Goal: Task Accomplishment & Management: Use online tool/utility

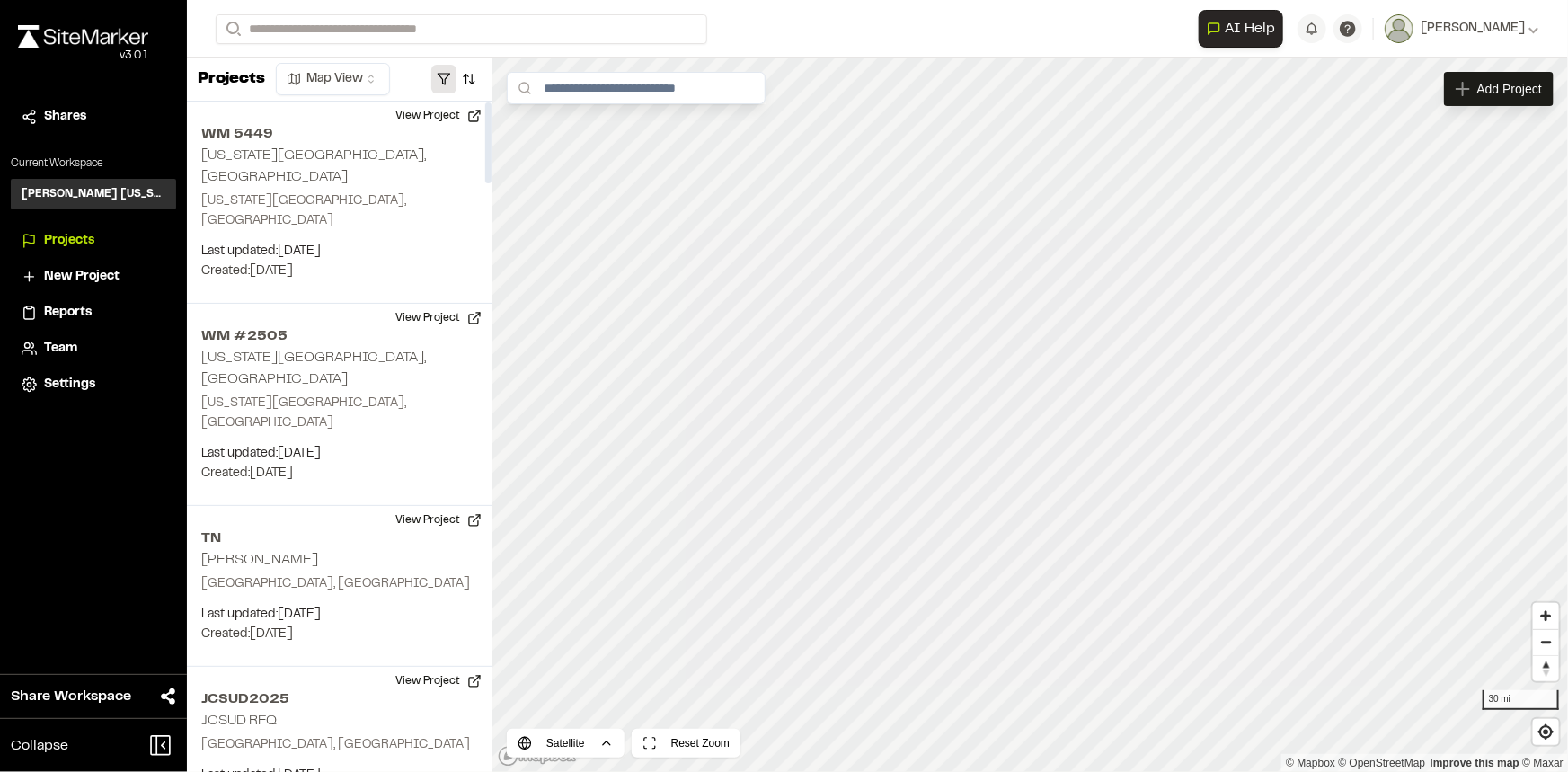
click at [442, 74] on button "button" at bounding box center [443, 79] width 25 height 28
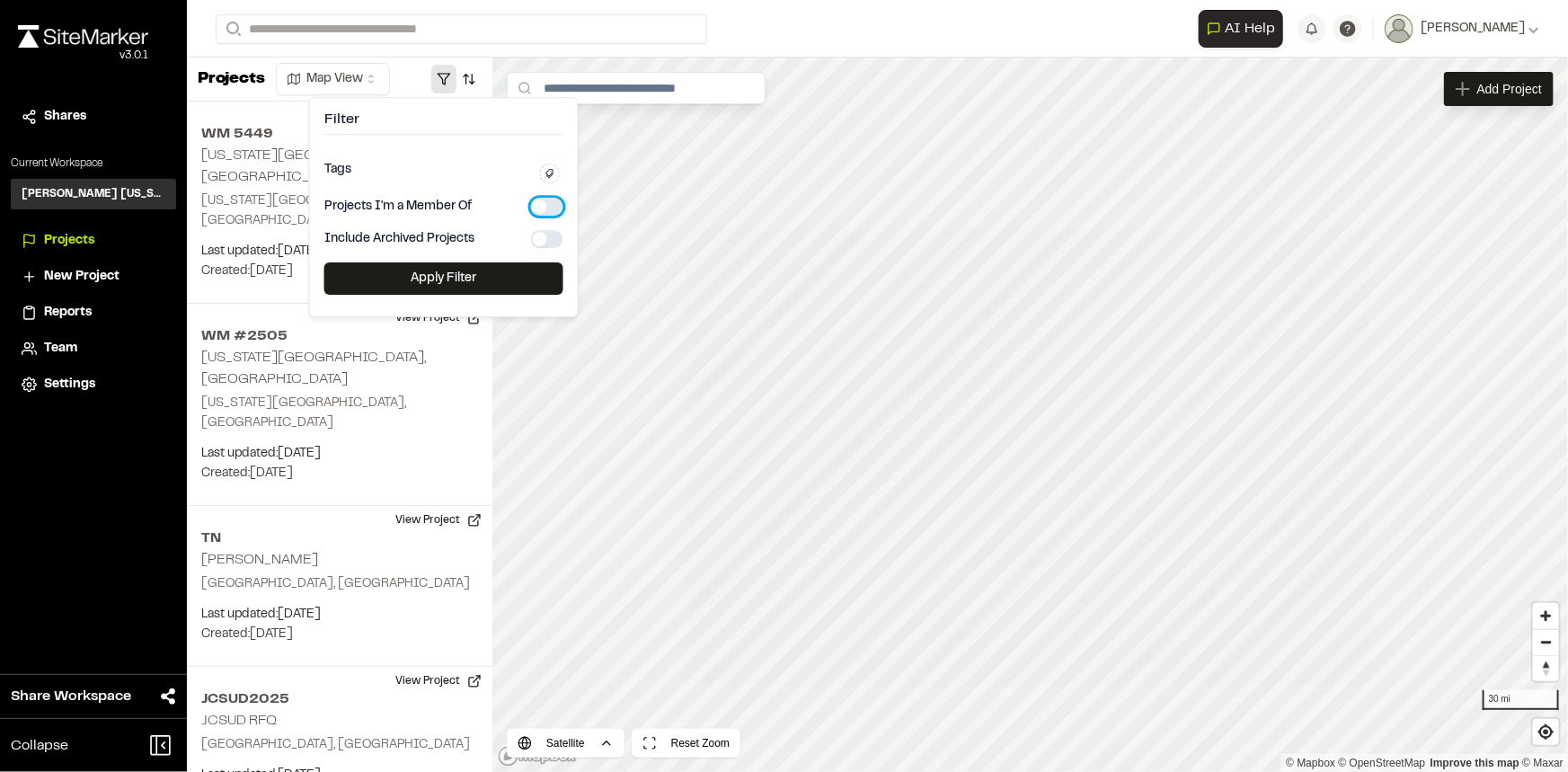
click at [549, 204] on button "button" at bounding box center [547, 207] width 32 height 18
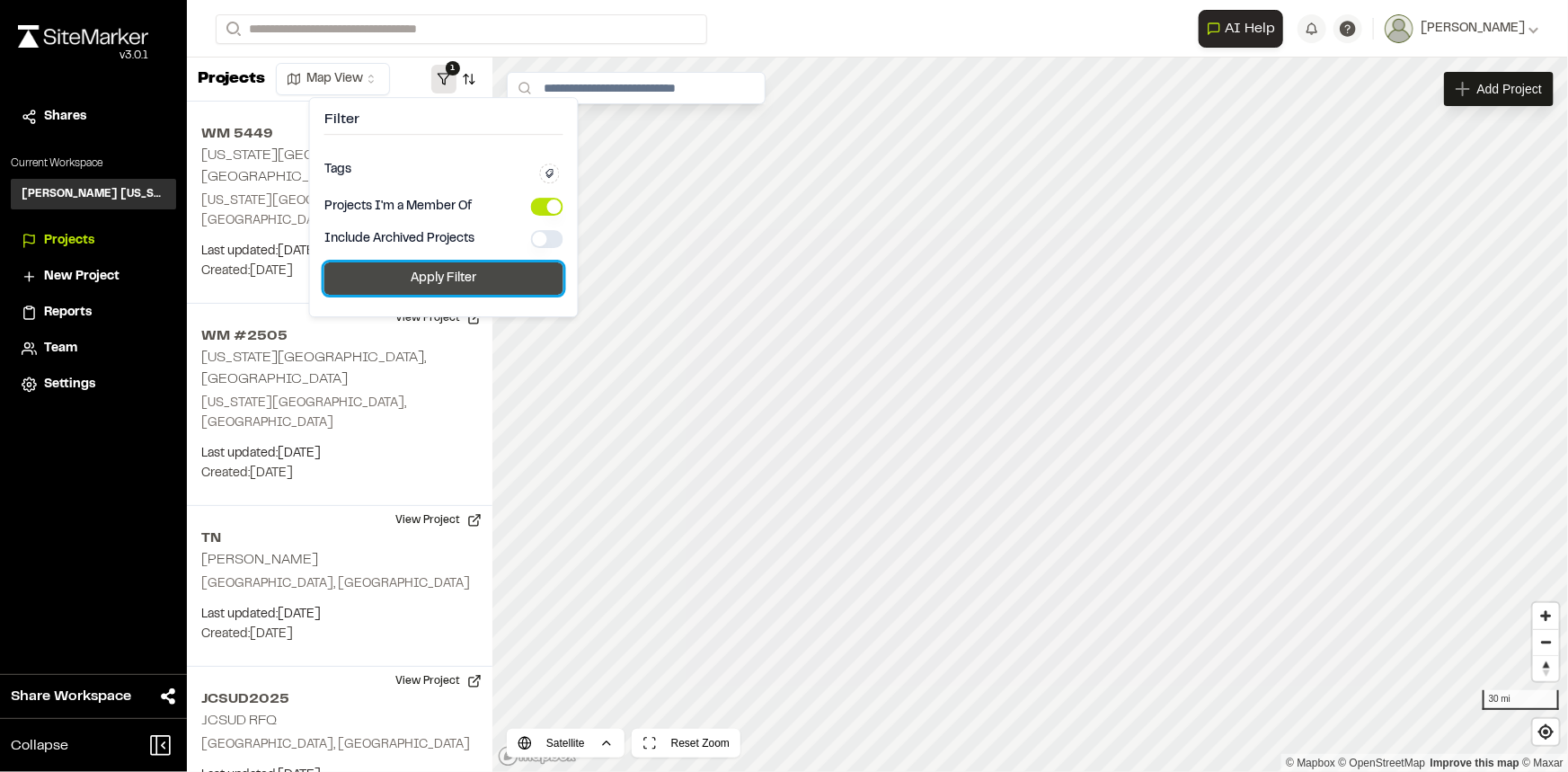
click at [492, 270] on button "Apply Filter" at bounding box center [443, 277] width 239 height 32
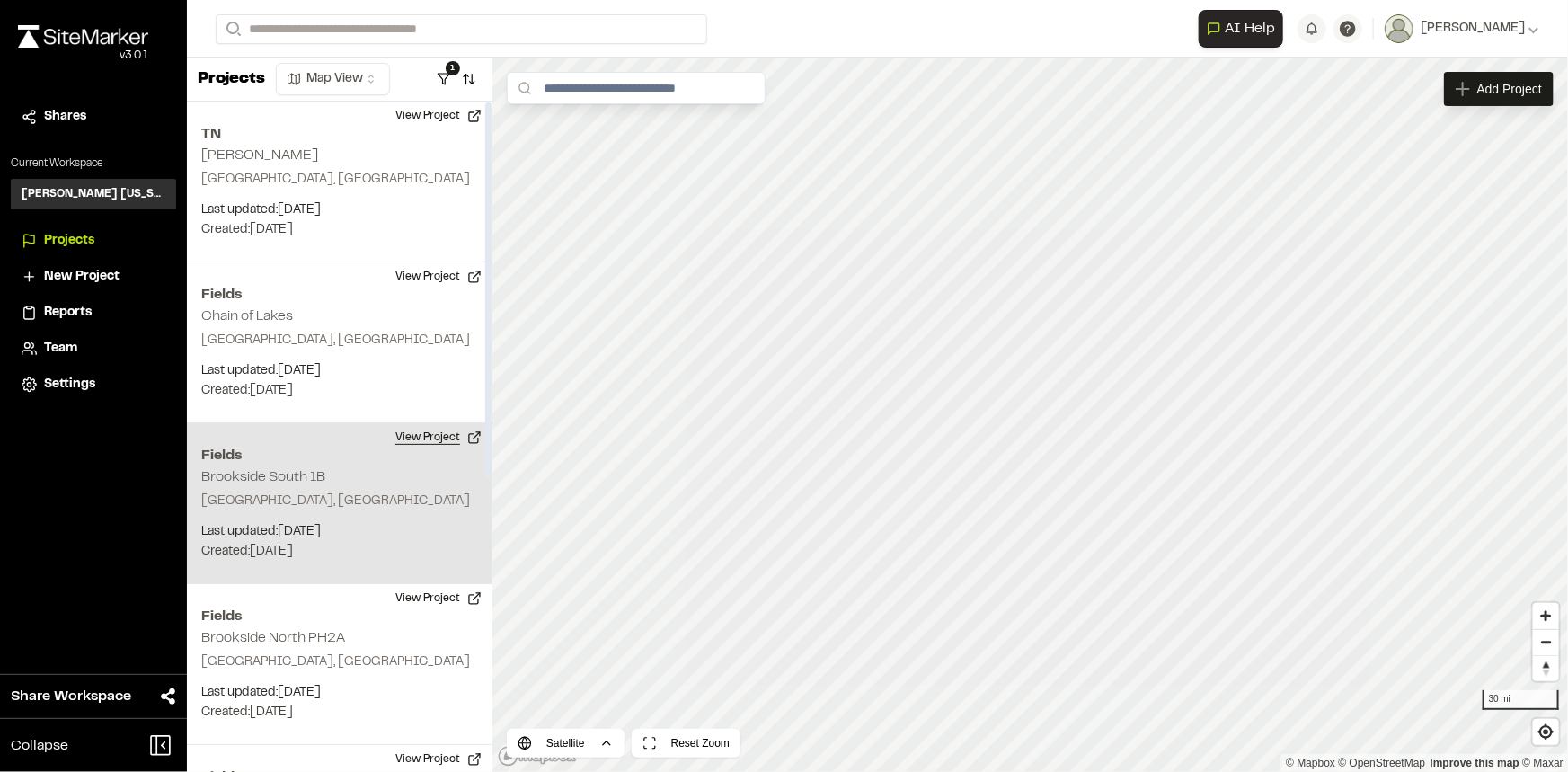
click at [398, 433] on button "View Project" at bounding box center [439, 437] width 108 height 28
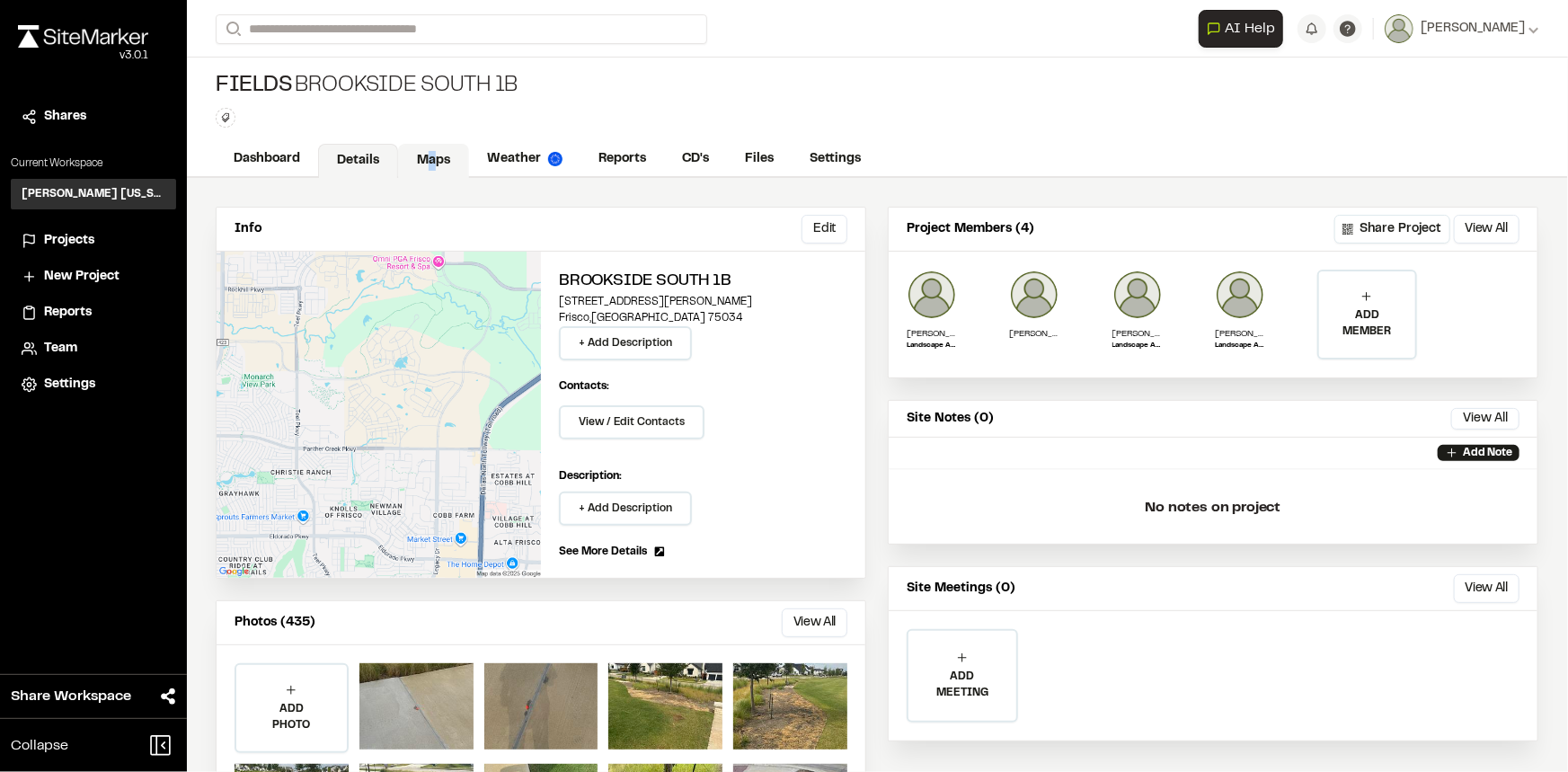
click at [434, 160] on link "Maps" at bounding box center [433, 160] width 71 height 34
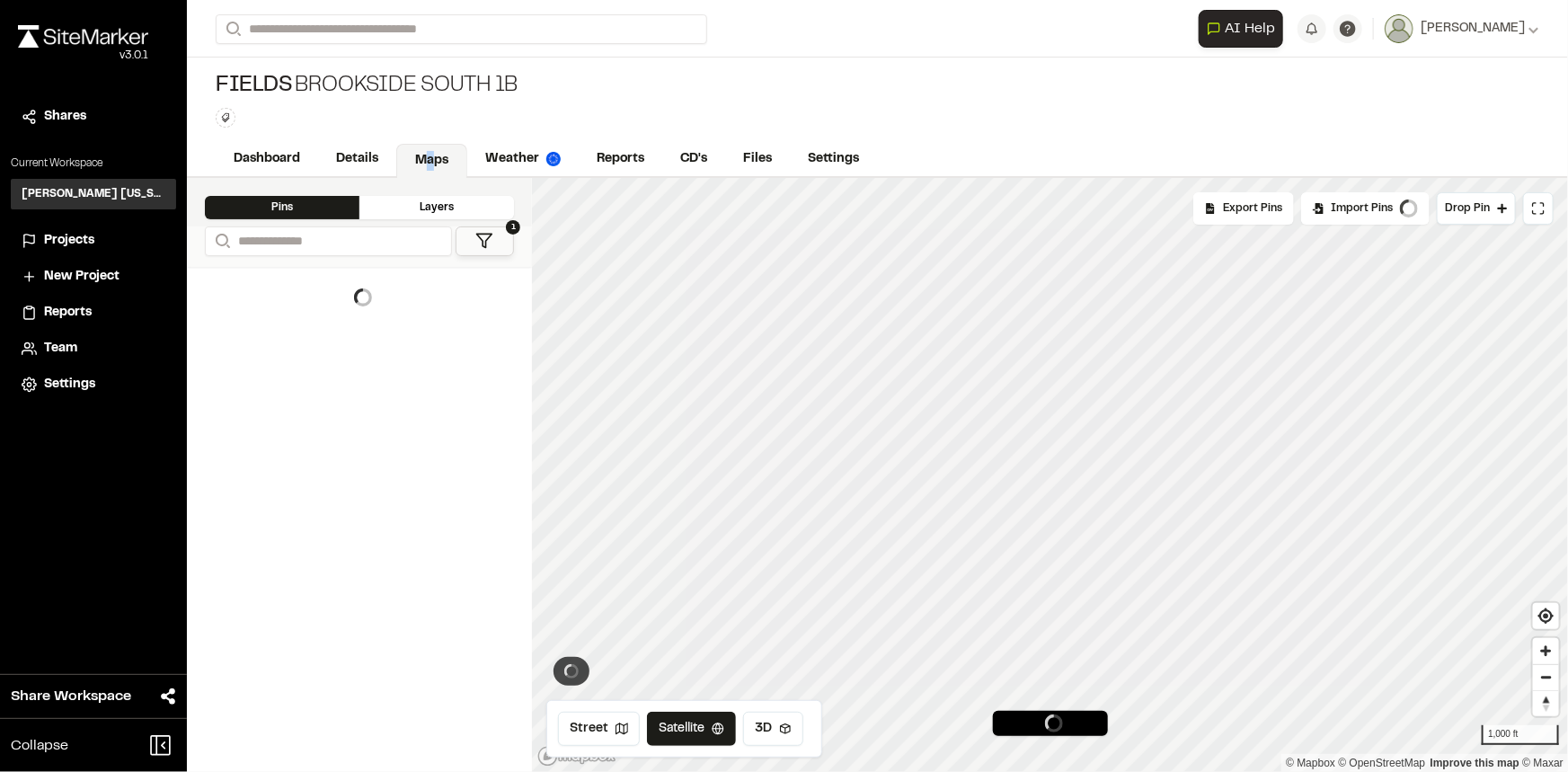
click at [490, 243] on icon at bounding box center [485, 241] width 18 height 18
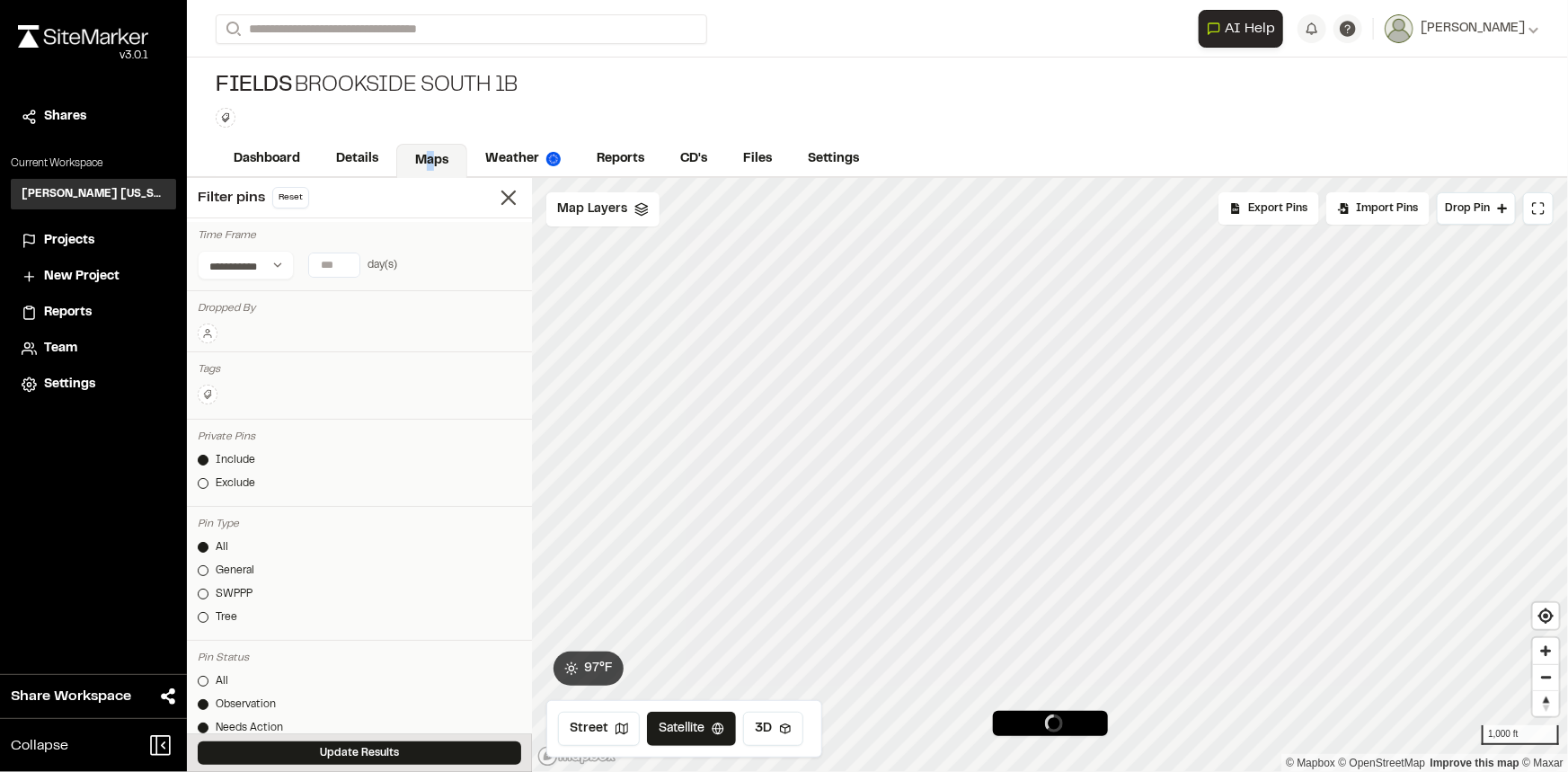
click at [200, 328] on button at bounding box center [208, 333] width 20 height 20
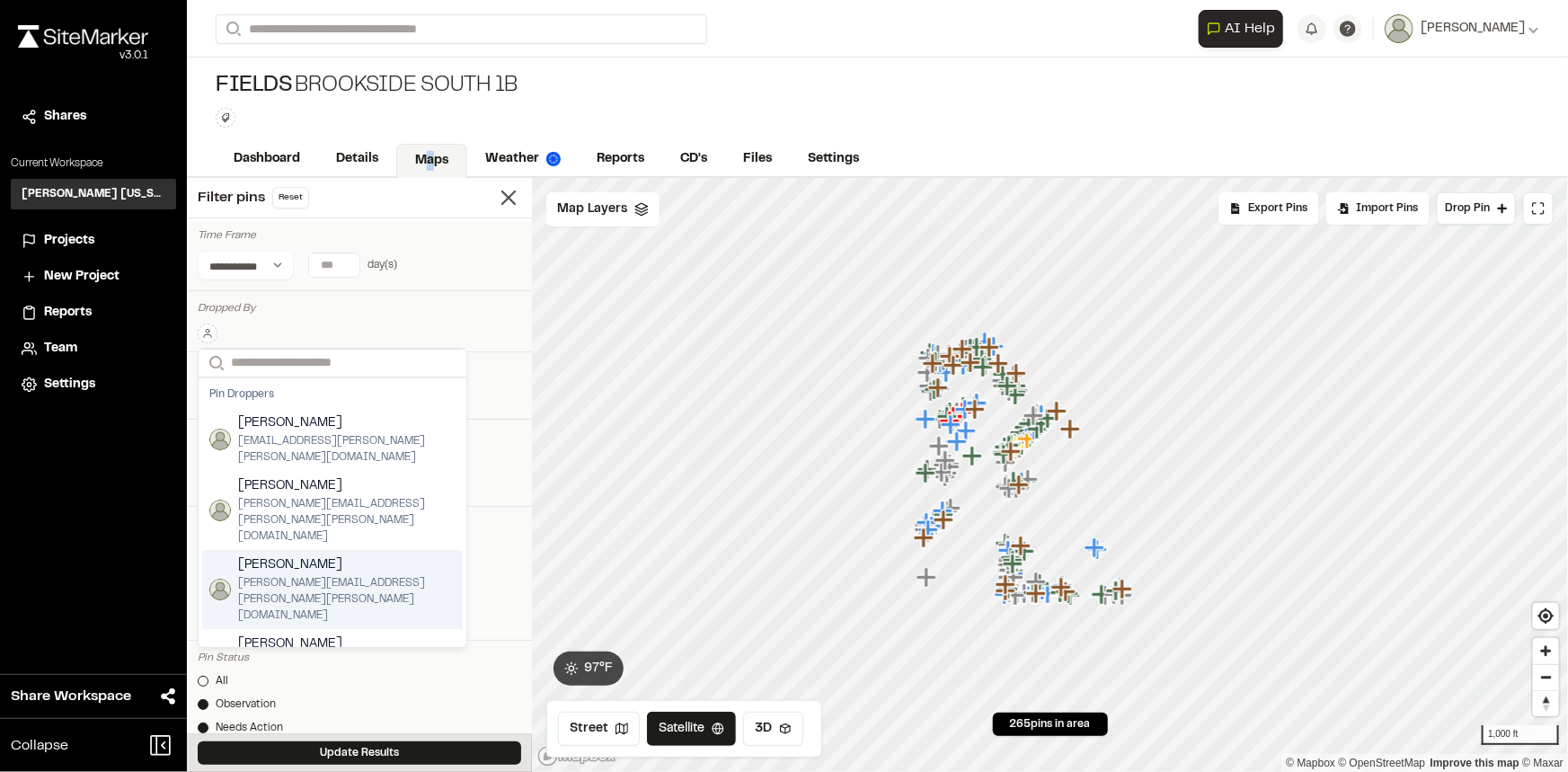
click at [302, 555] on span "[PERSON_NAME]" at bounding box center [346, 565] width 217 height 20
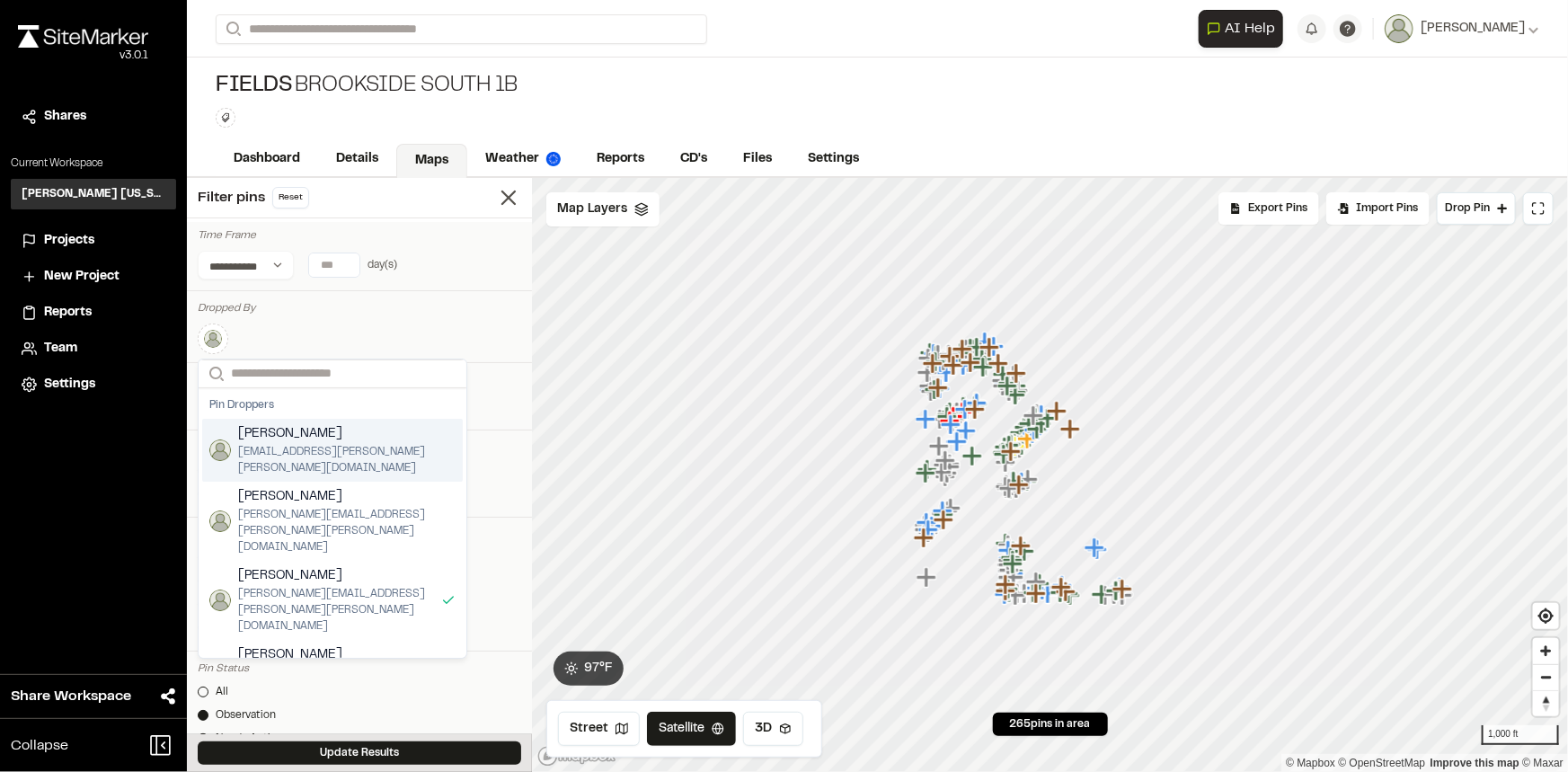
click at [447, 316] on div "Search Pin [PERSON_NAME] Greiner [EMAIL_ADDRESS][PERSON_NAME][PERSON_NAME][DOMA…" at bounding box center [359, 335] width 323 height 38
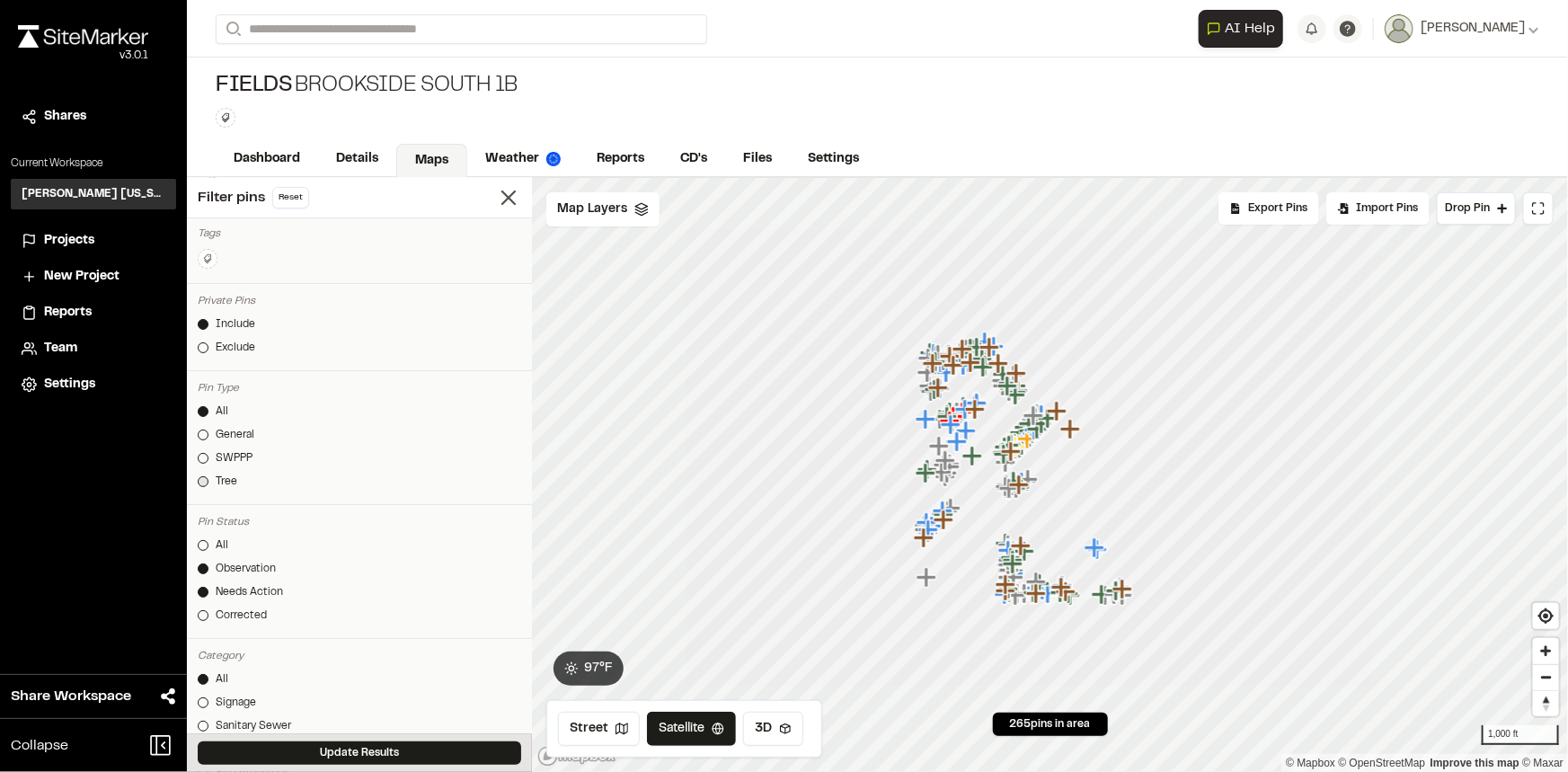
scroll to position [163, 0]
click at [211, 546] on link "Observation" at bounding box center [359, 552] width 323 height 16
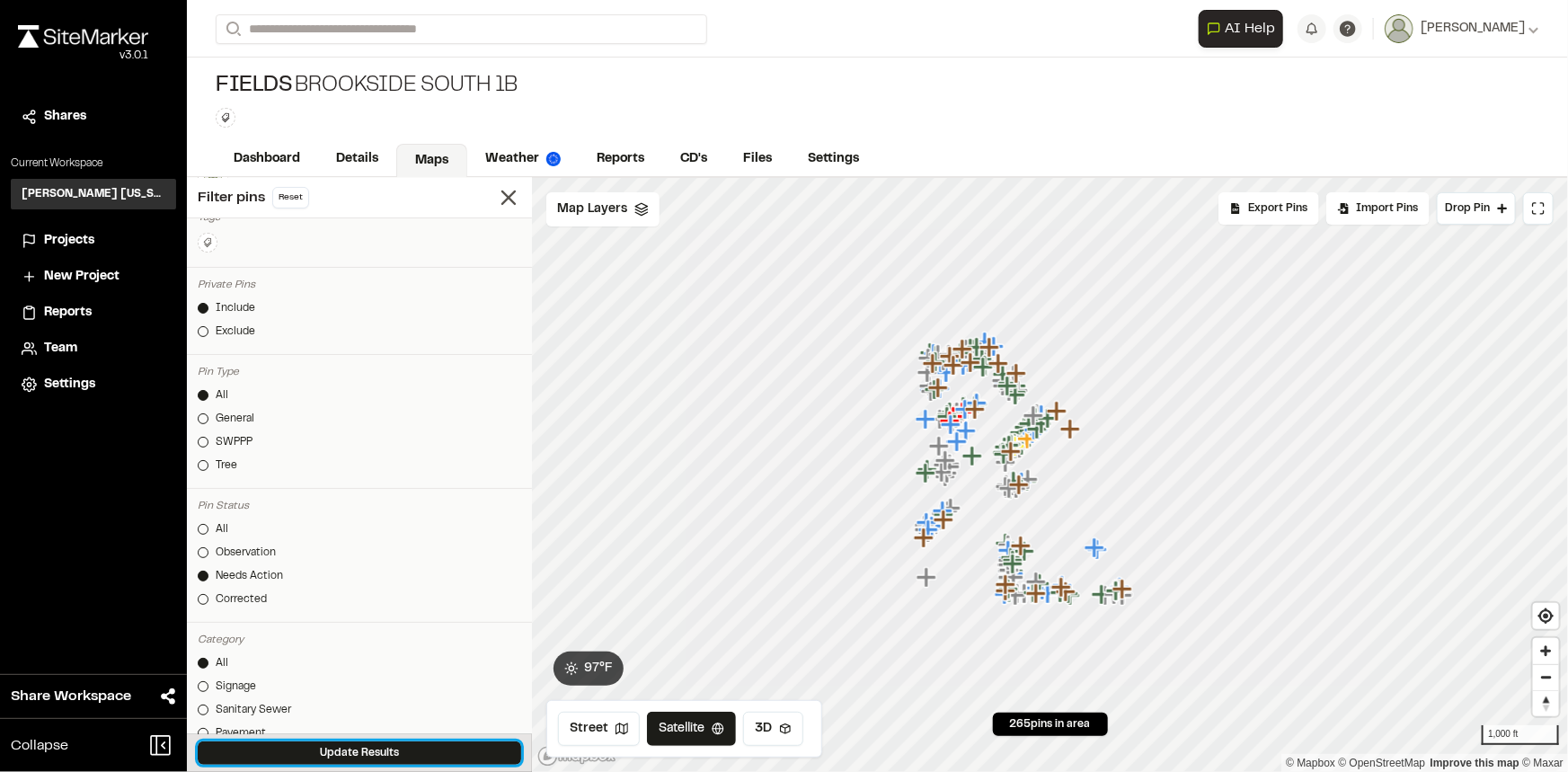
click at [382, 742] on button "Update Results" at bounding box center [359, 753] width 323 height 24
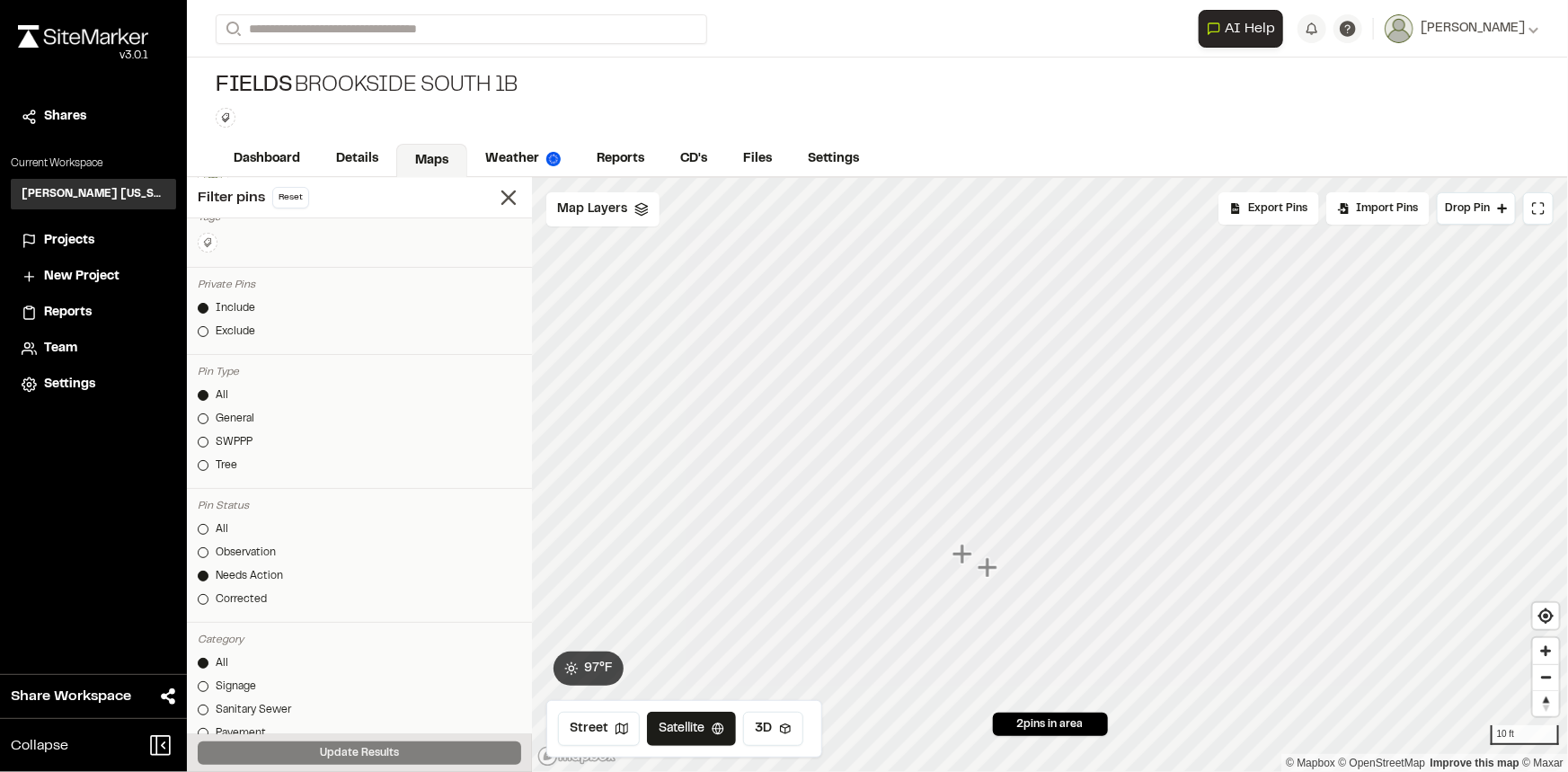
click at [965, 565] on icon "Map marker" at bounding box center [964, 554] width 24 height 24
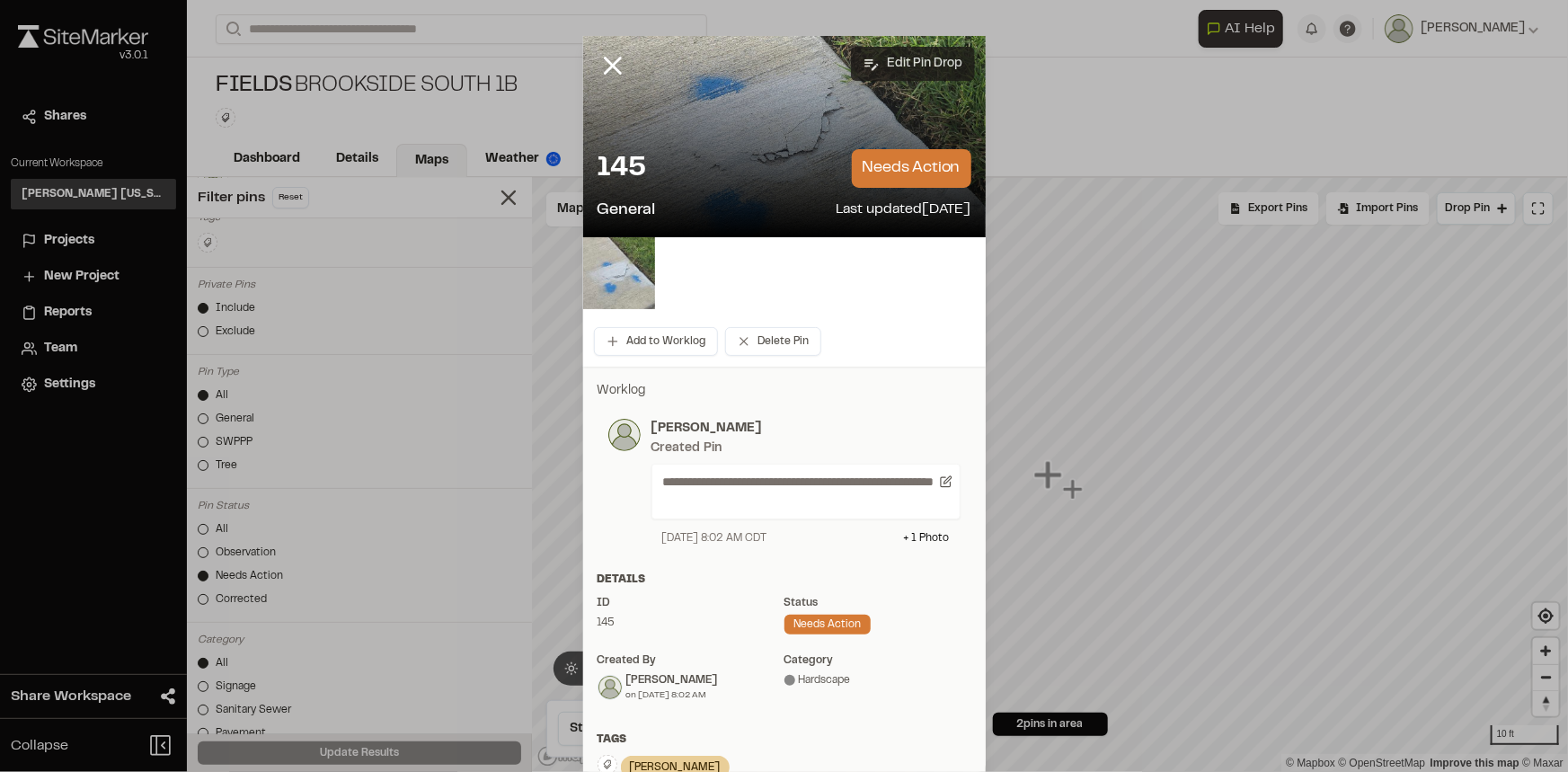
click at [903, 62] on button "Edit Pin Drop" at bounding box center [912, 63] width 124 height 34
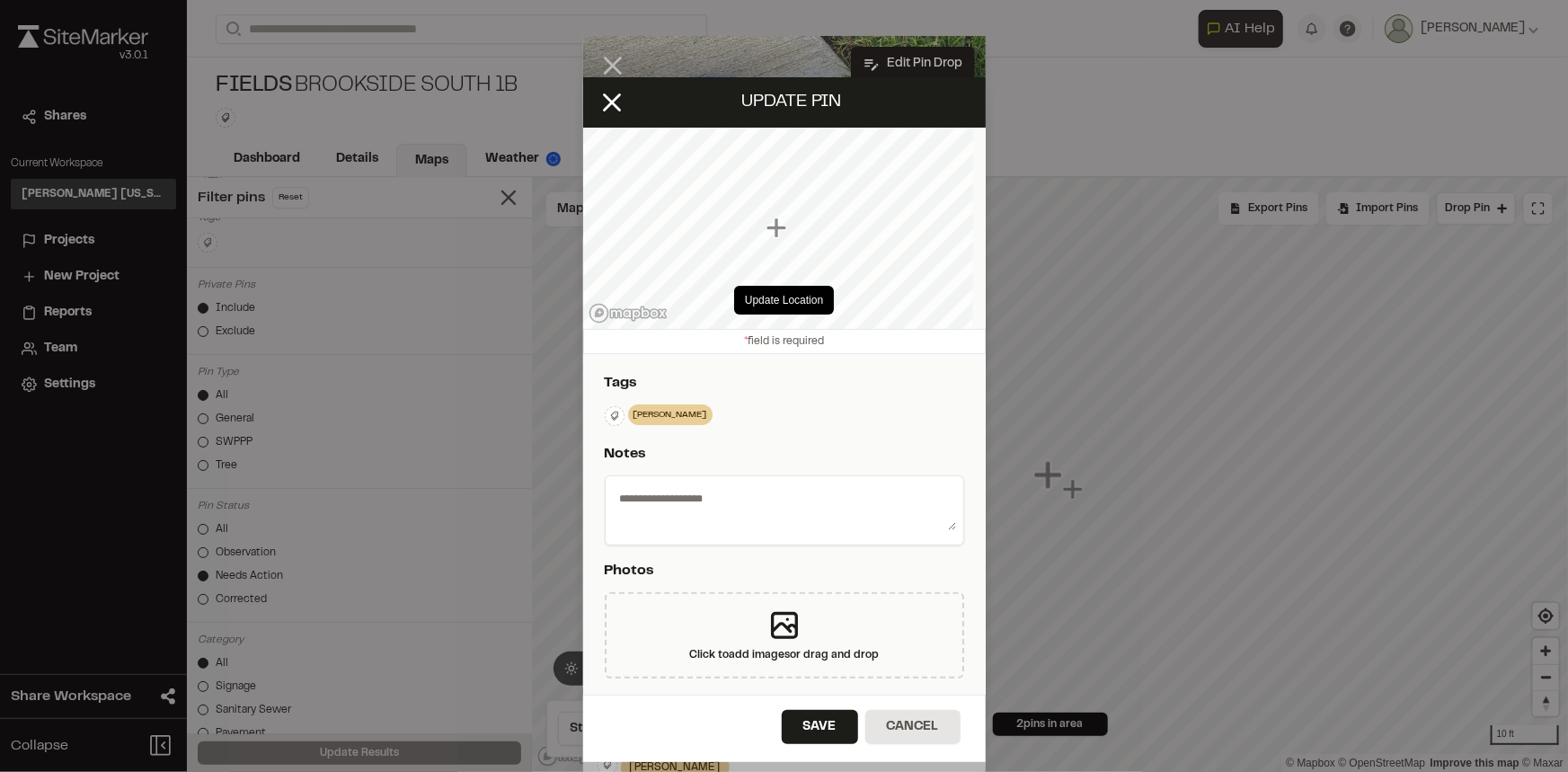
type textarea "**********"
select select "****"
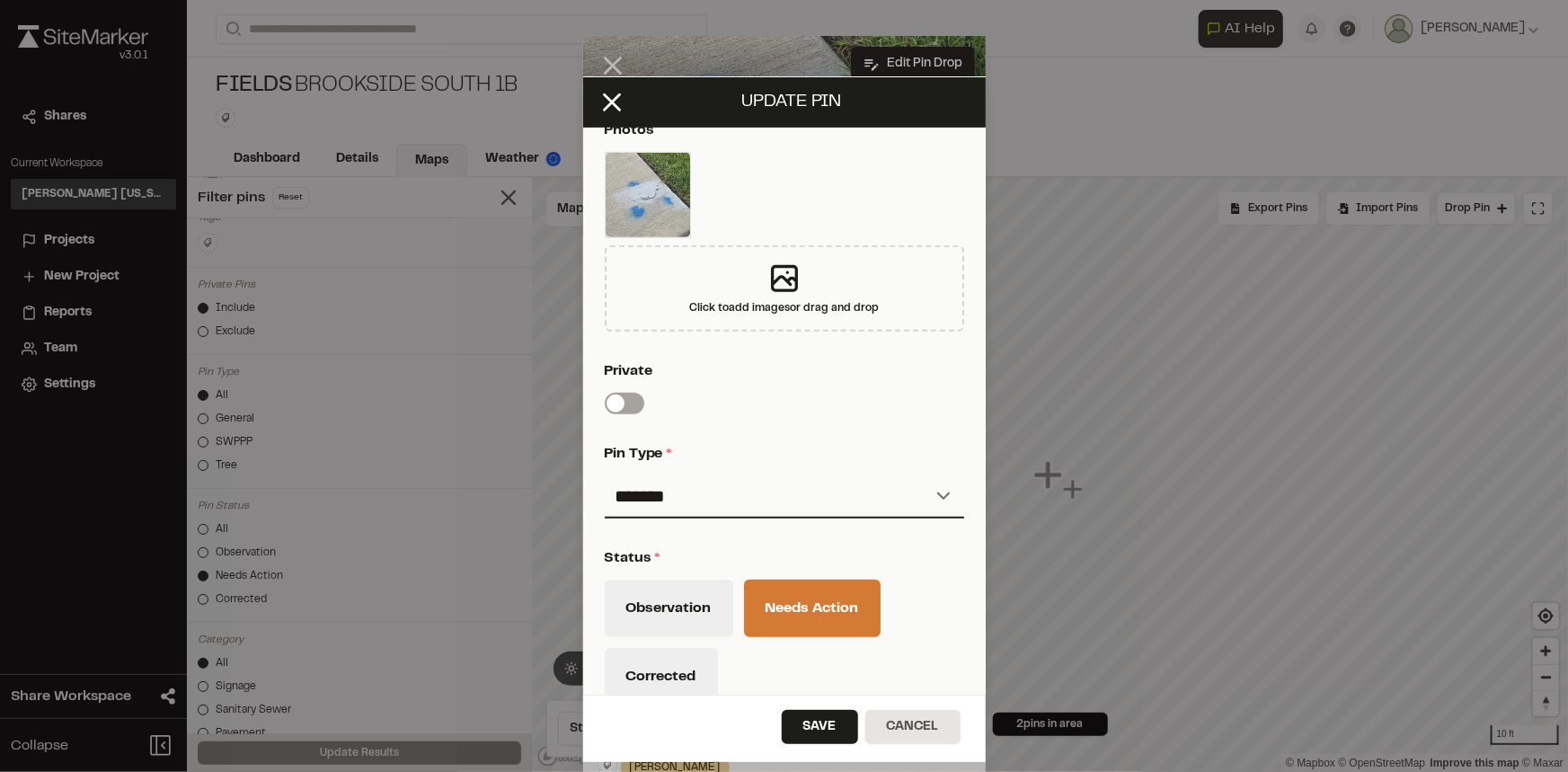
scroll to position [490, 0]
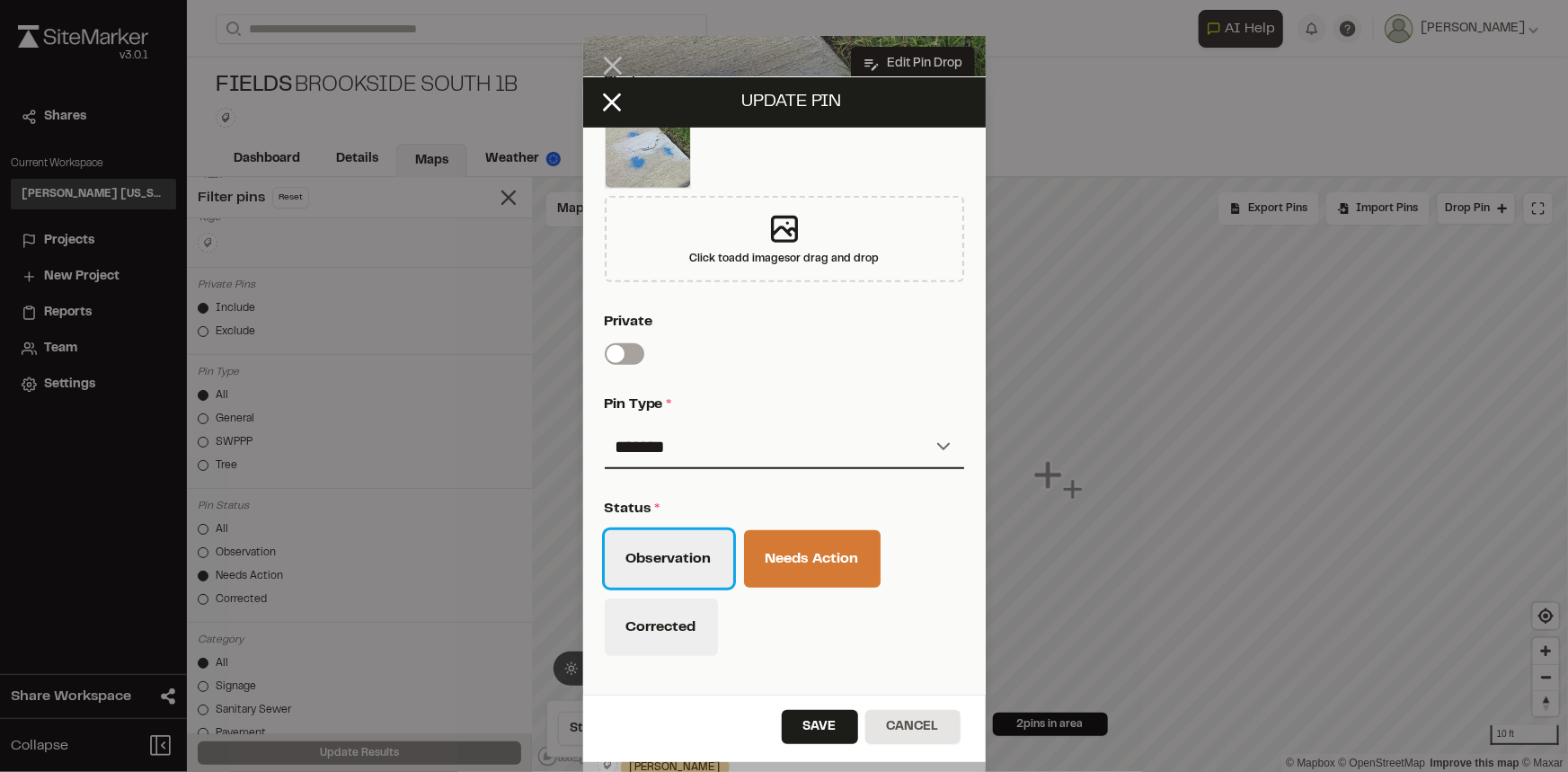
click at [647, 549] on button "Observation" at bounding box center [669, 559] width 128 height 58
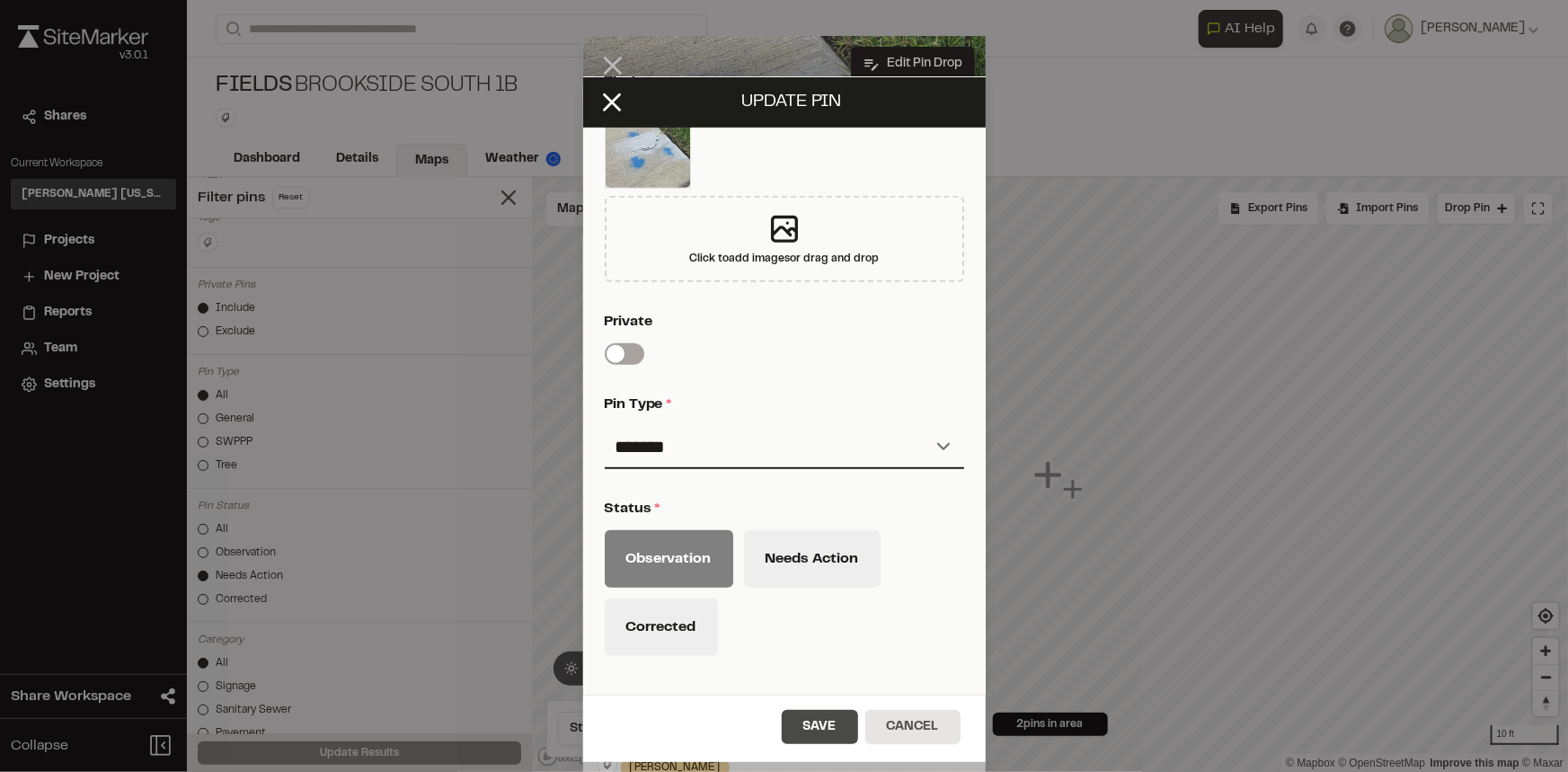
click at [829, 721] on button "Save" at bounding box center [819, 726] width 76 height 34
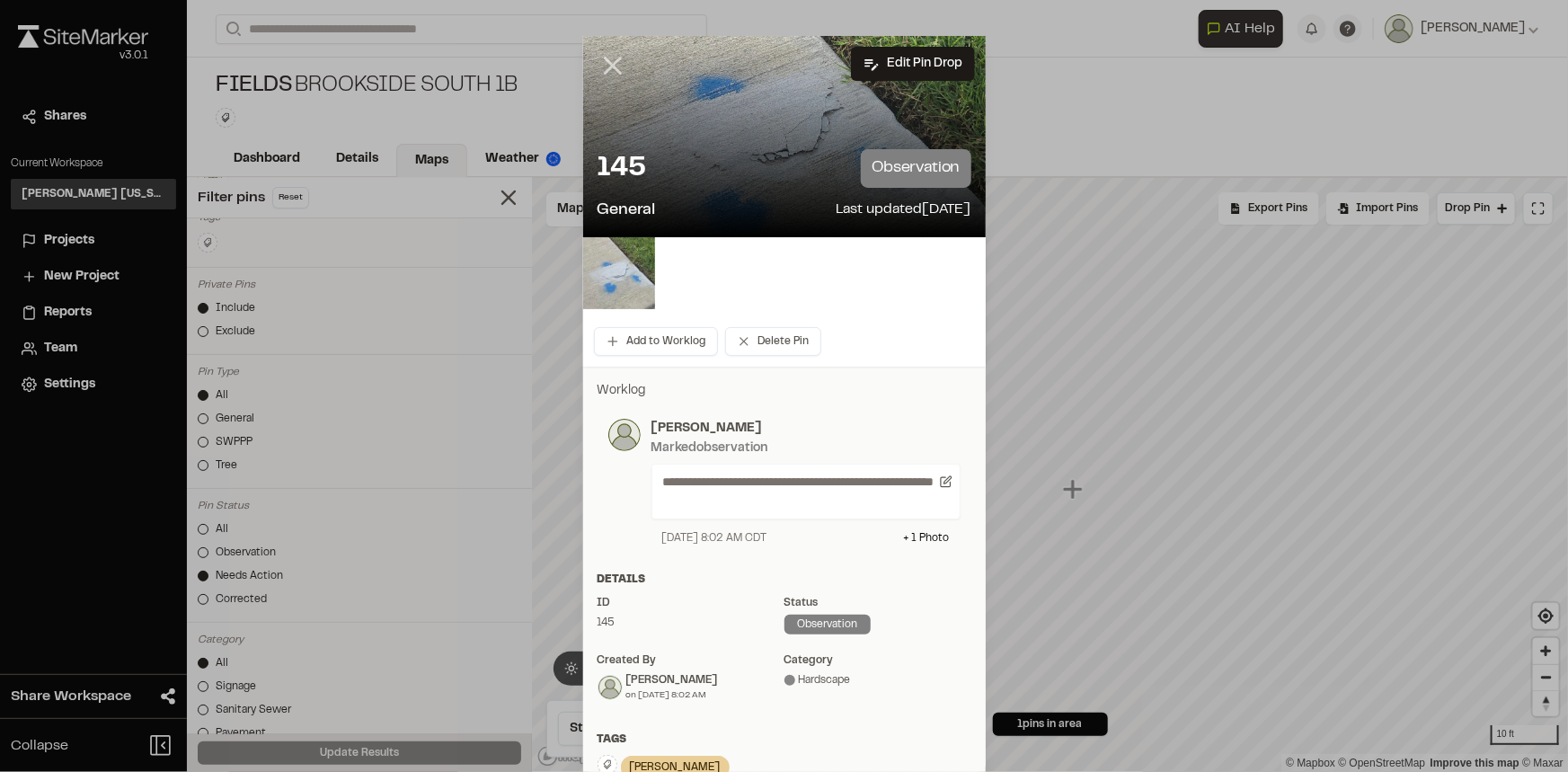
click at [605, 60] on icon at bounding box center [612, 65] width 30 height 30
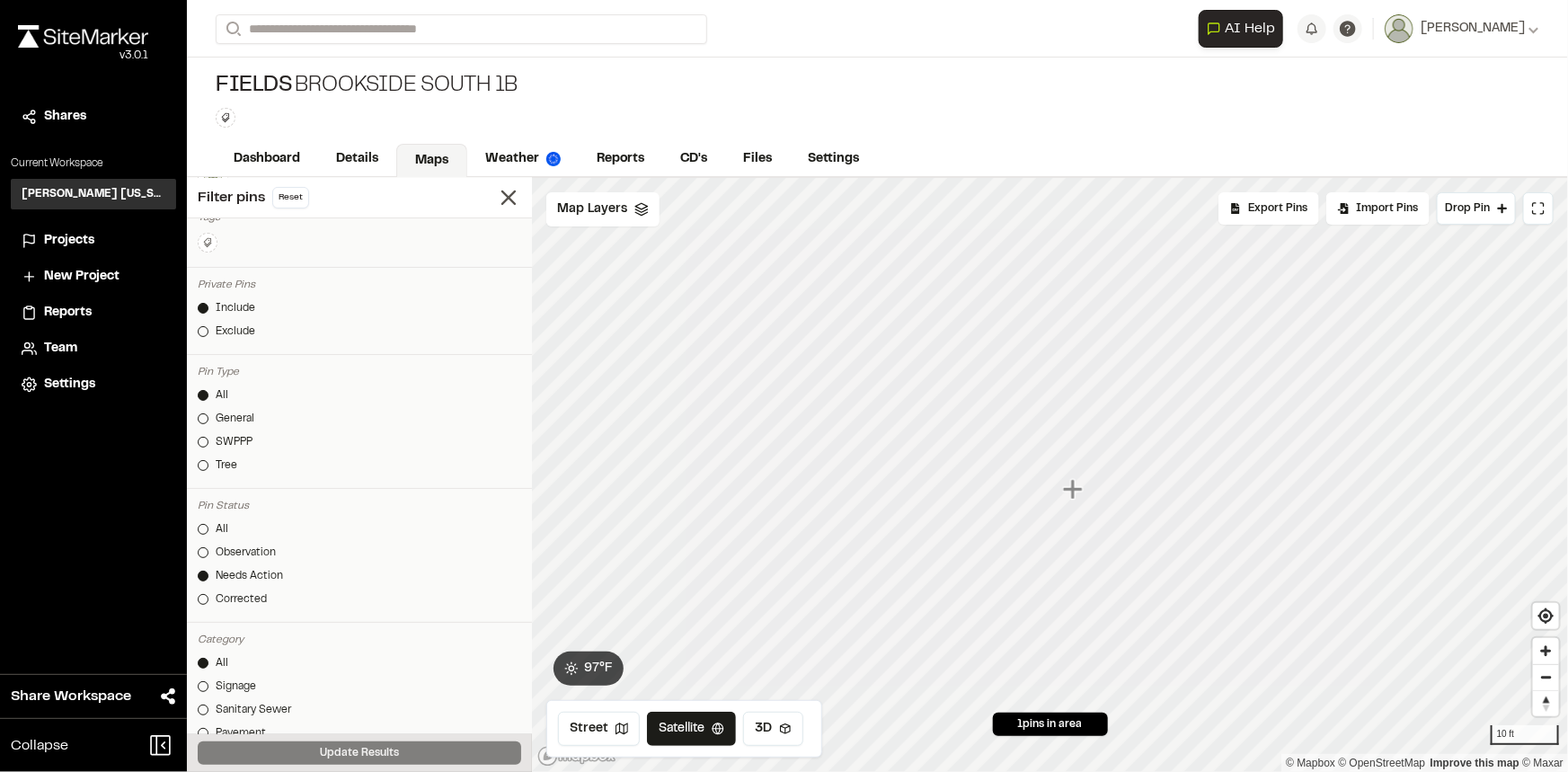
click at [1075, 500] on icon "Map marker" at bounding box center [1074, 490] width 24 height 24
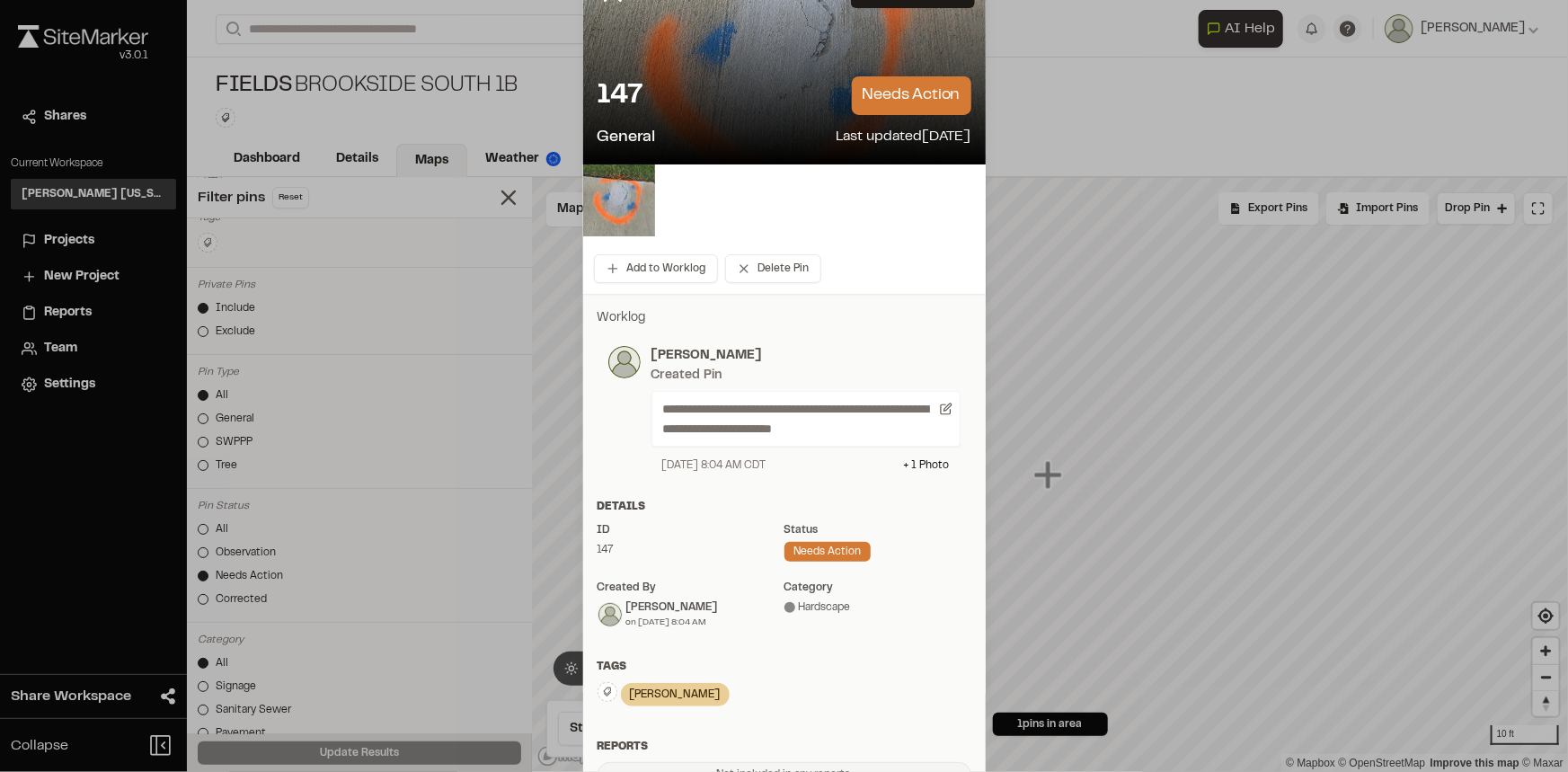
scroll to position [0, 0]
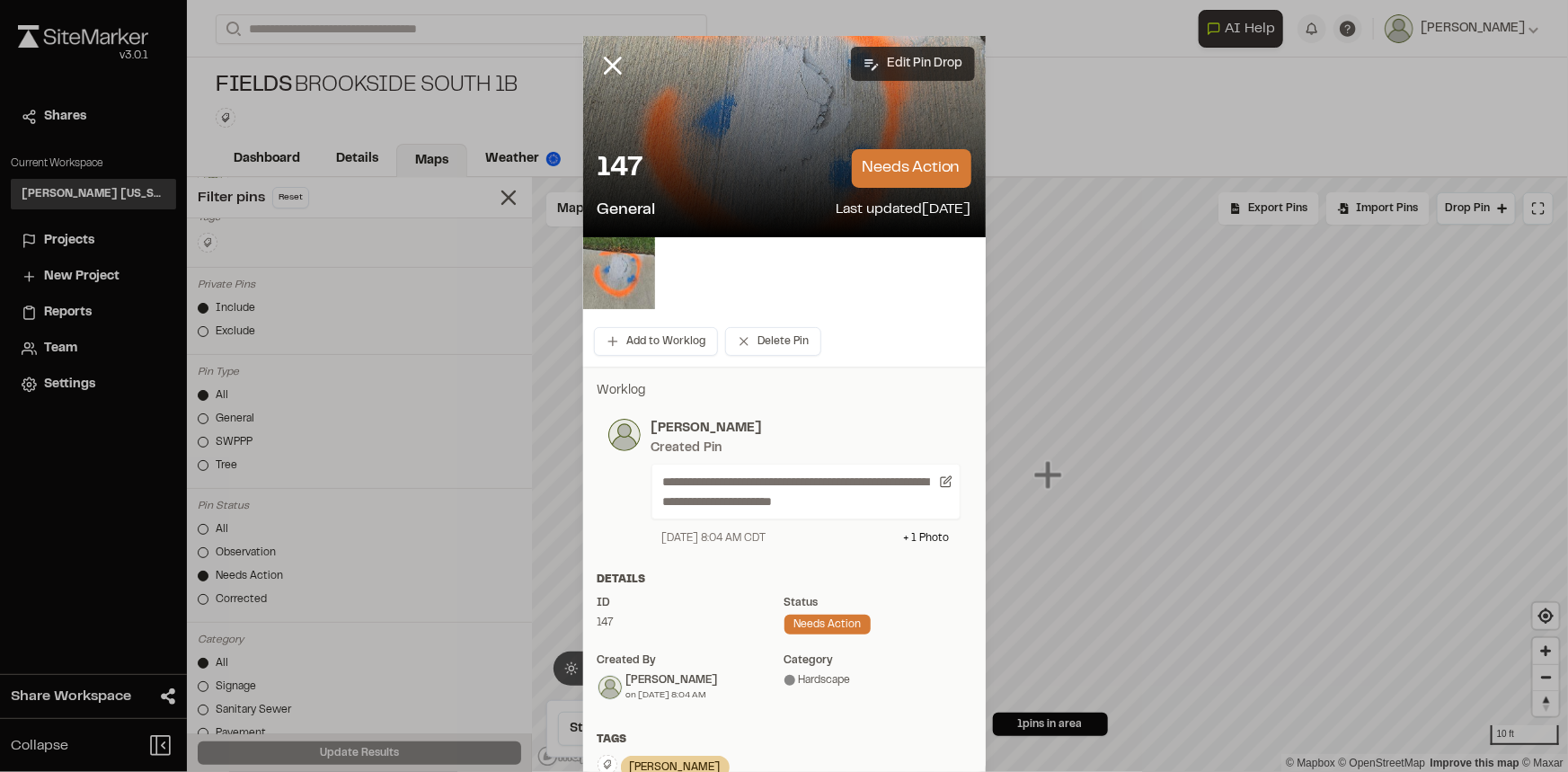
click at [884, 50] on button "Edit Pin Drop" at bounding box center [912, 63] width 124 height 34
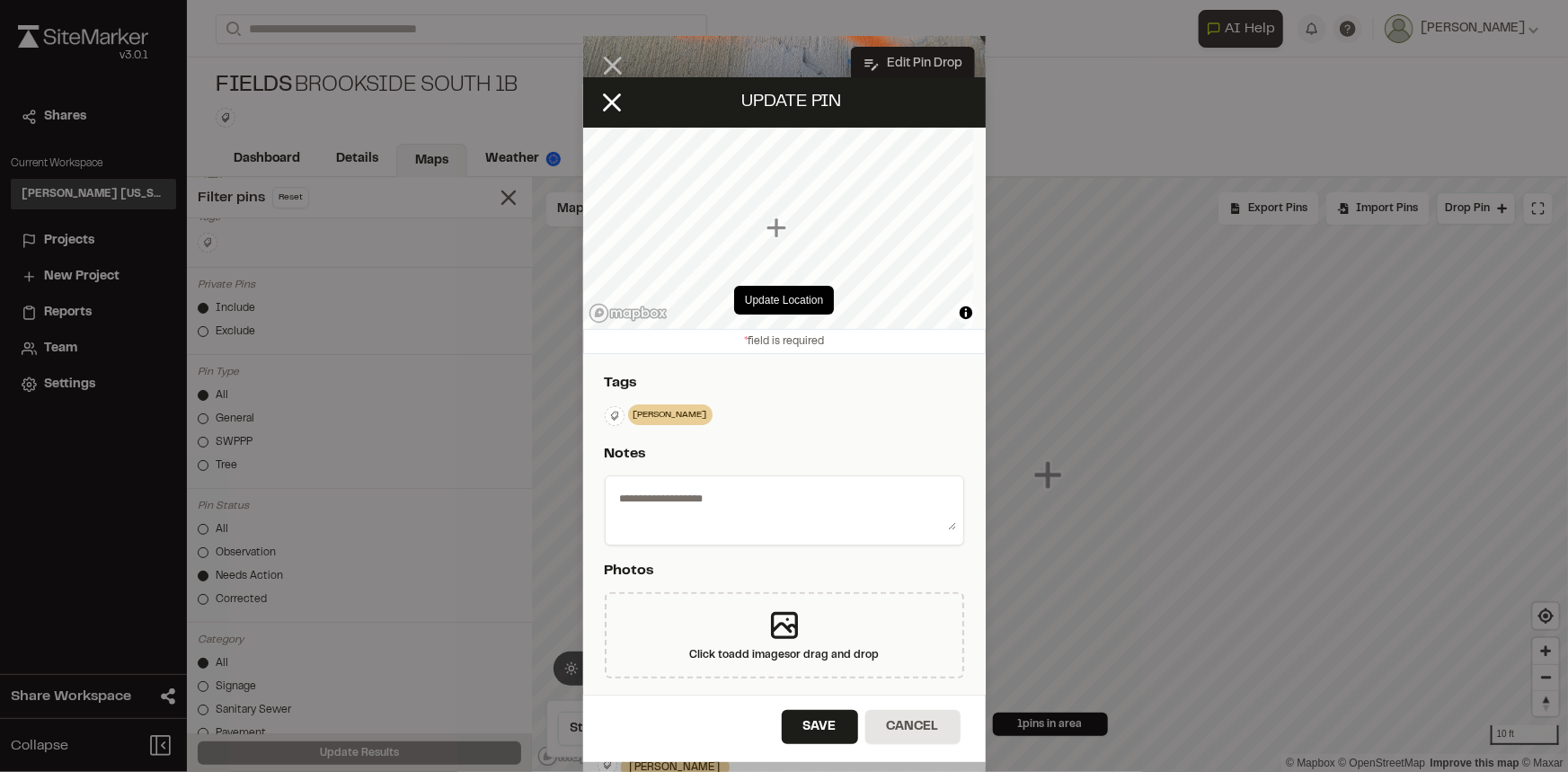
select select "****"
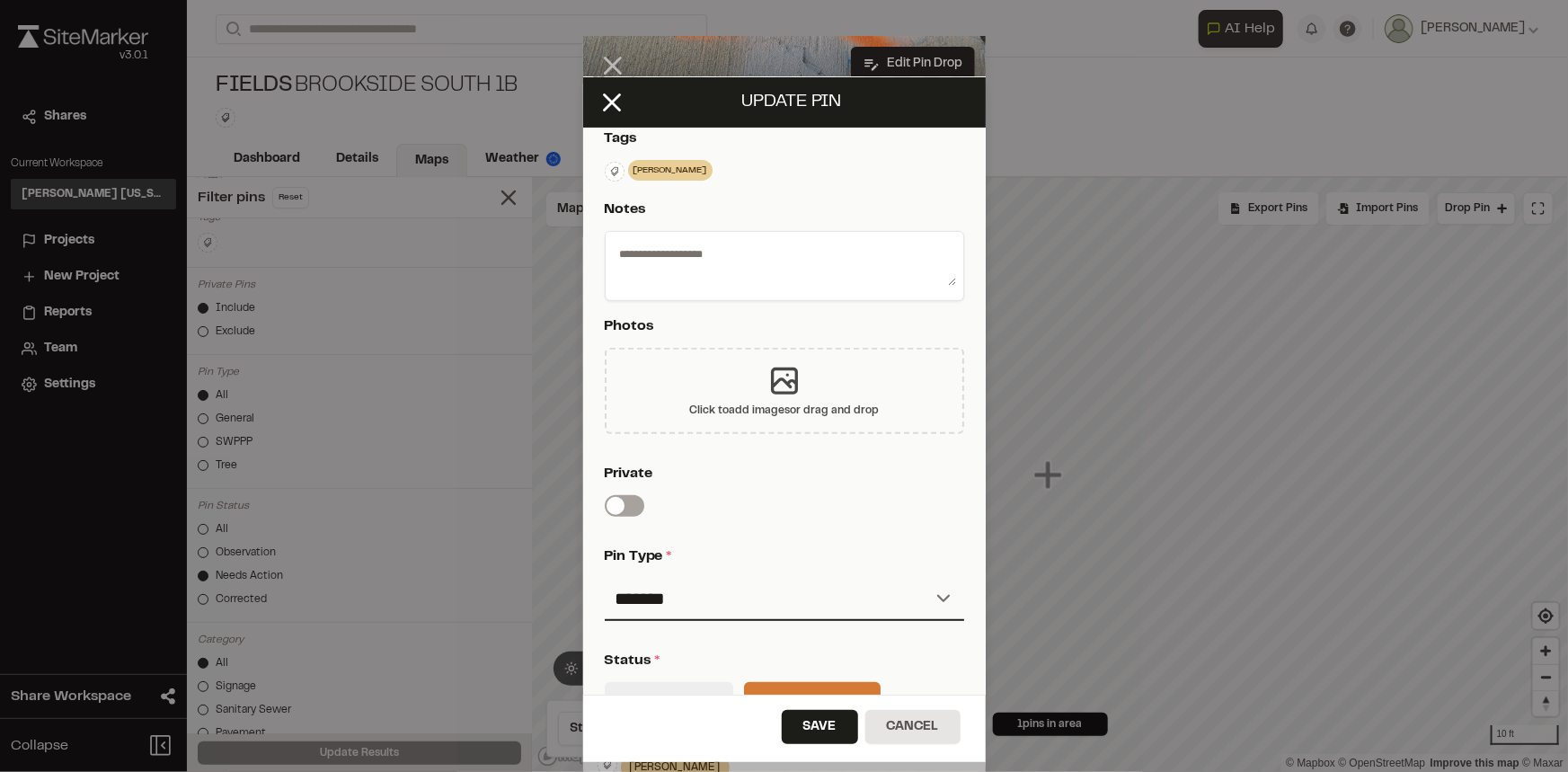
type textarea "**********"
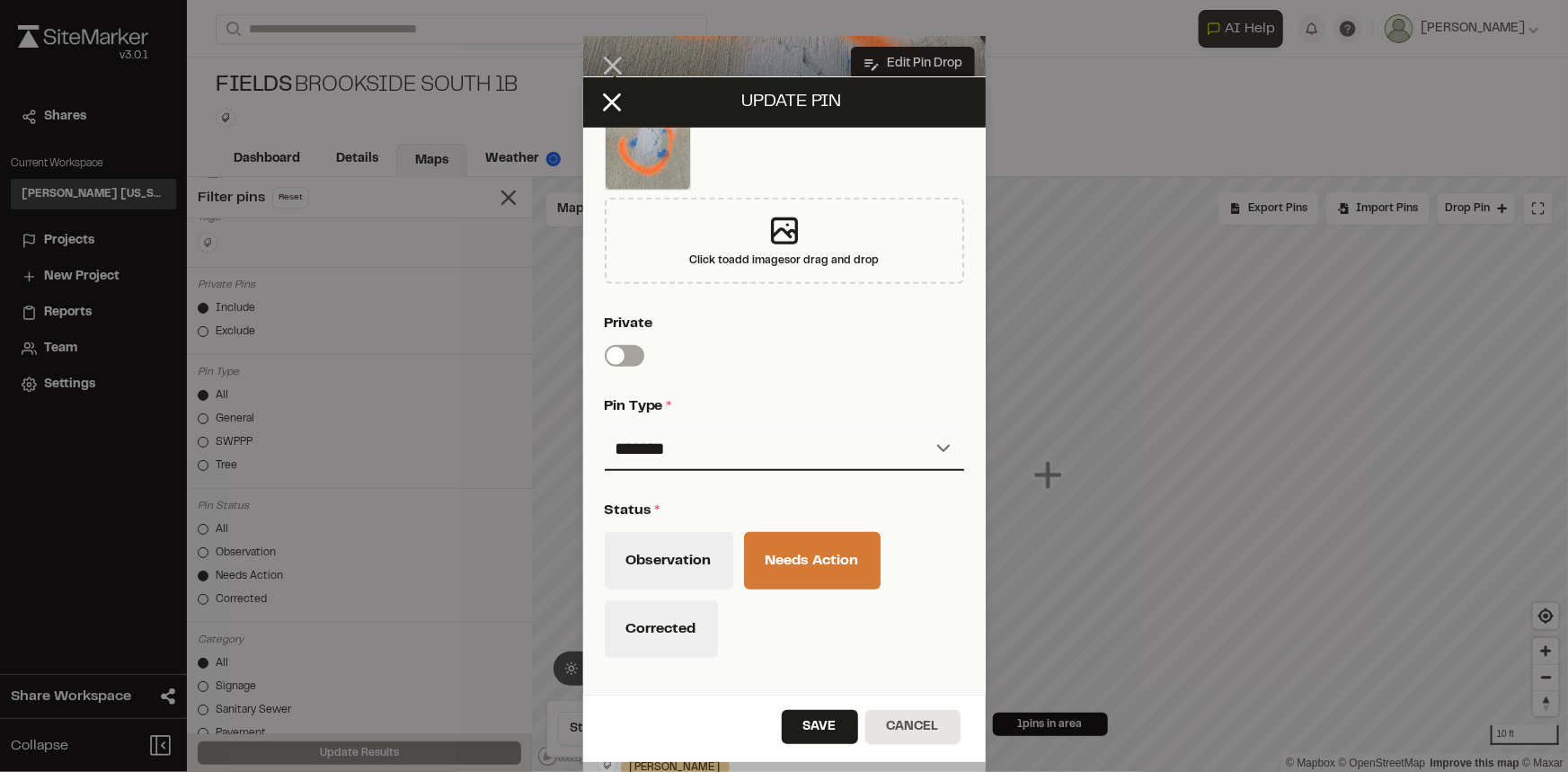
scroll to position [490, 0]
click at [696, 566] on button "Observation" at bounding box center [669, 559] width 128 height 58
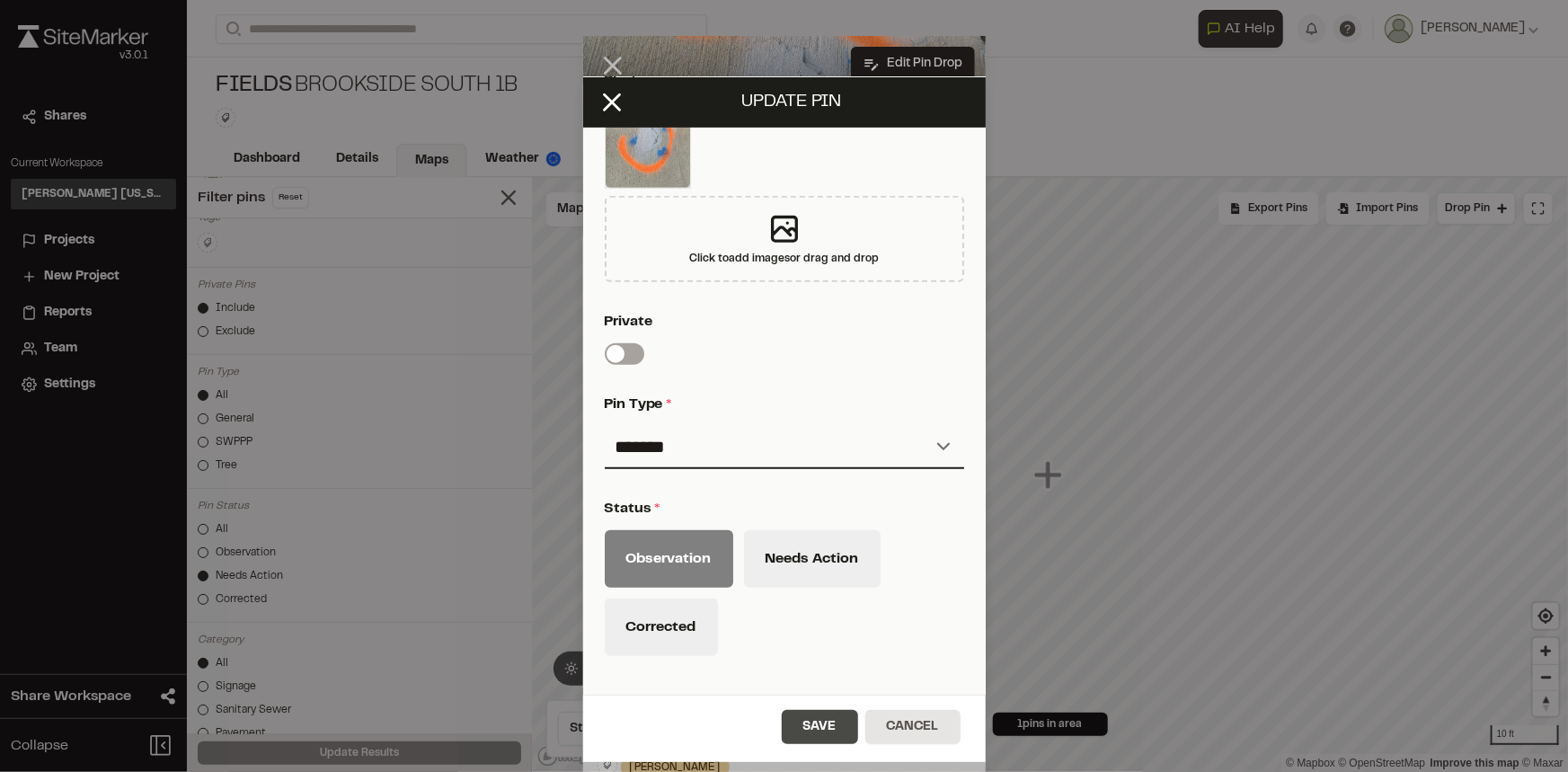
click at [820, 728] on button "Save" at bounding box center [819, 726] width 76 height 34
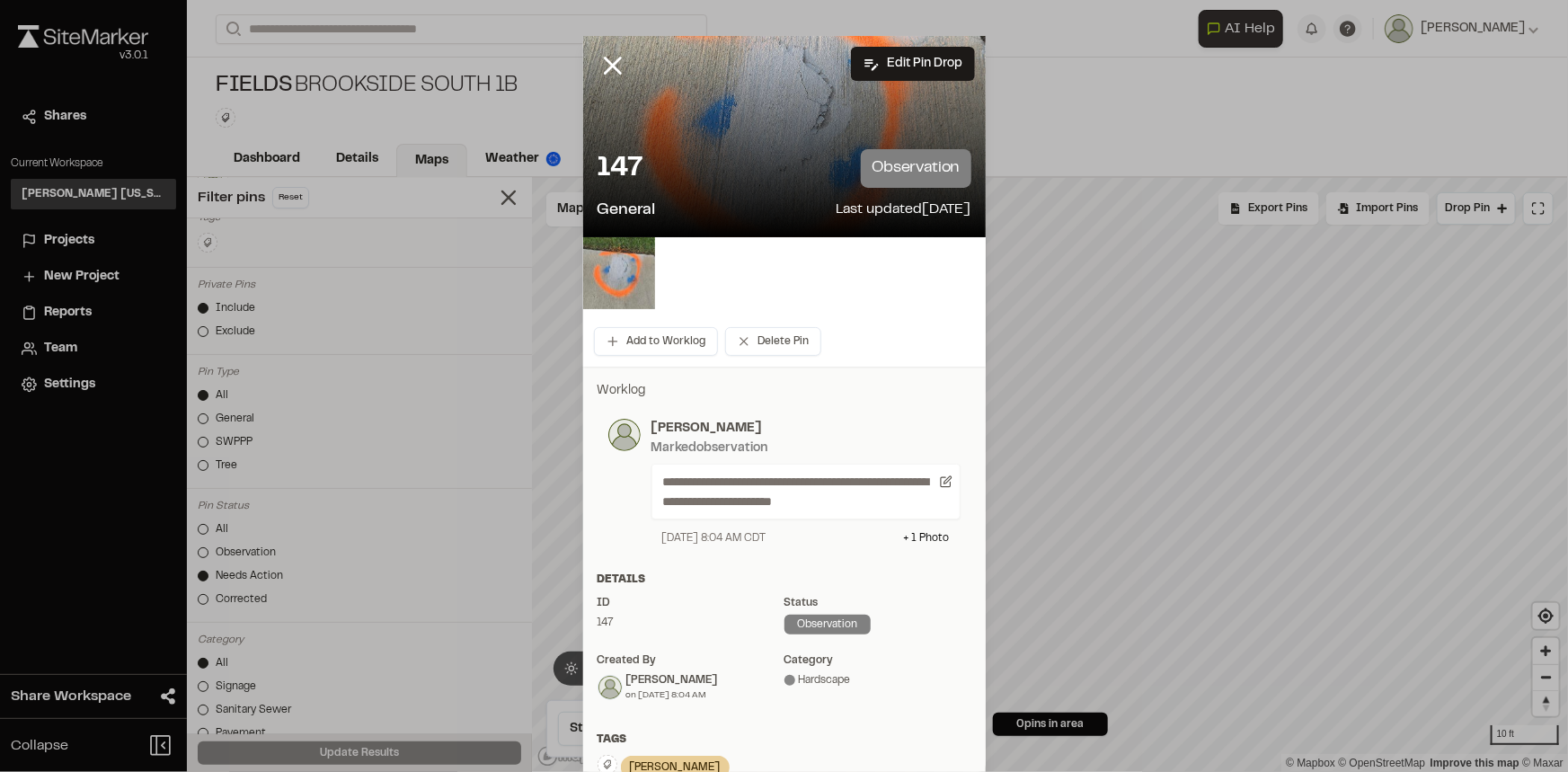
click at [609, 65] on icon at bounding box center [612, 65] width 30 height 30
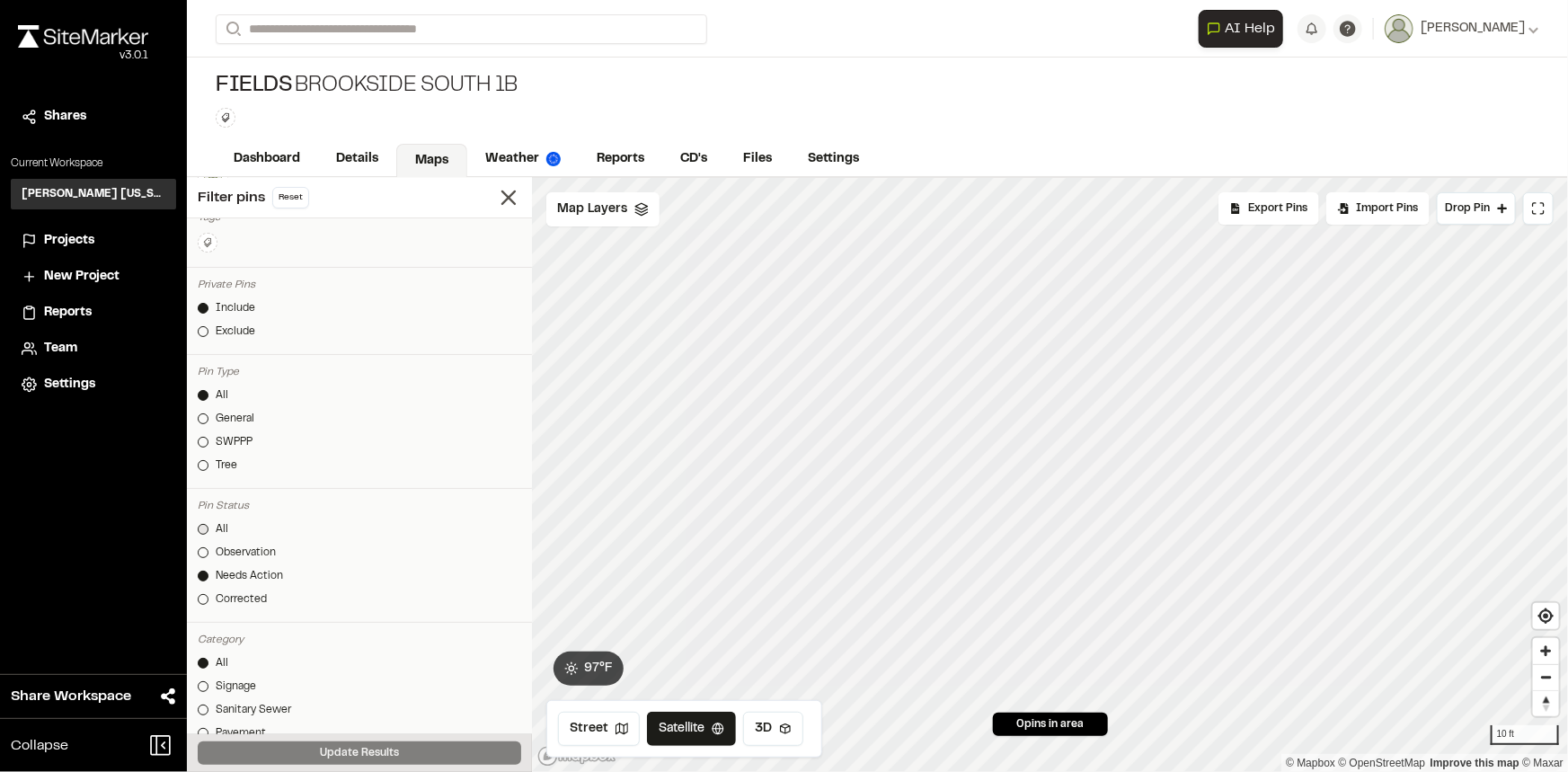
click at [219, 530] on div "All" at bounding box center [222, 529] width 13 height 16
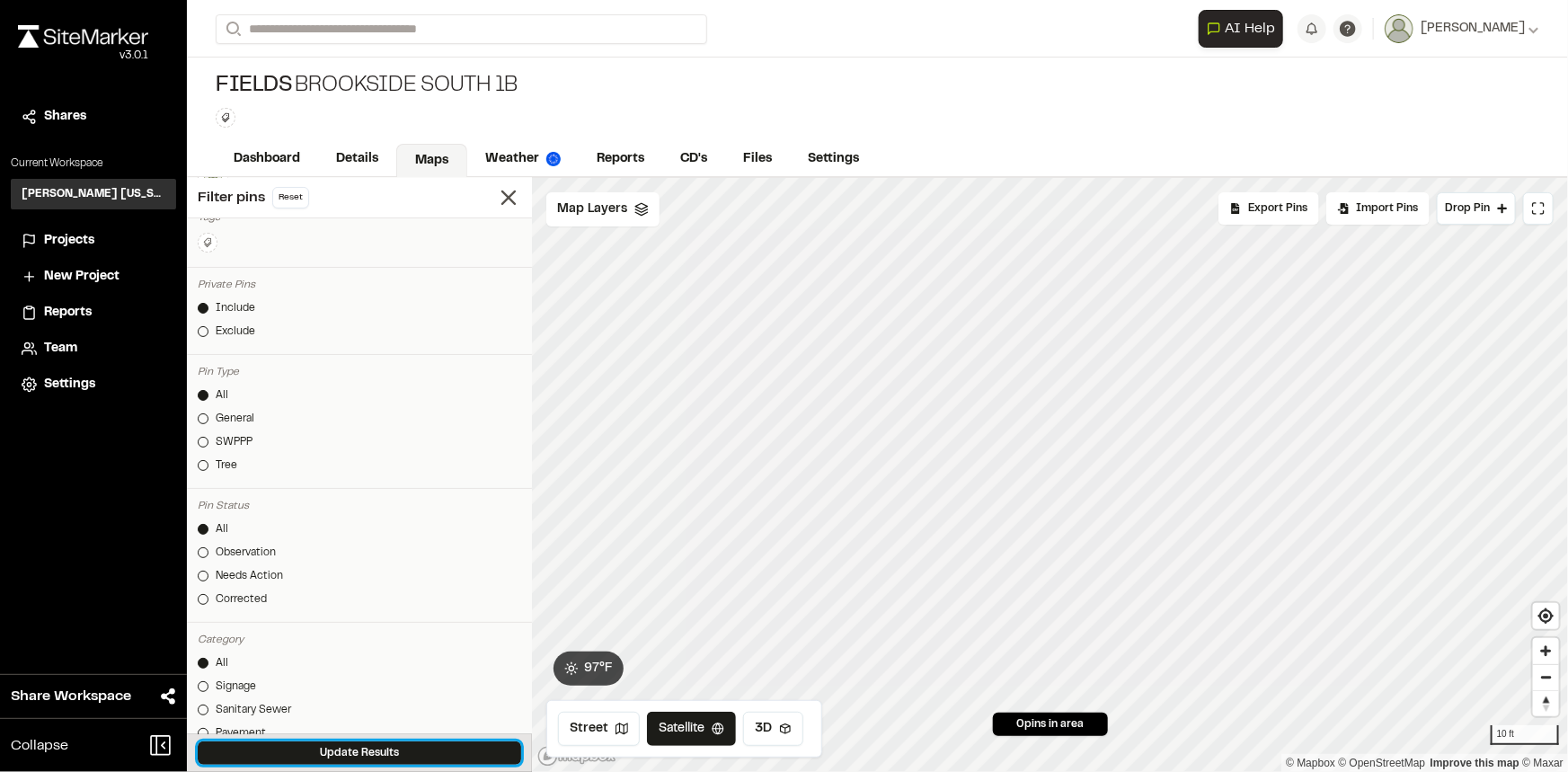
click at [383, 745] on button "Update Results" at bounding box center [359, 753] width 323 height 24
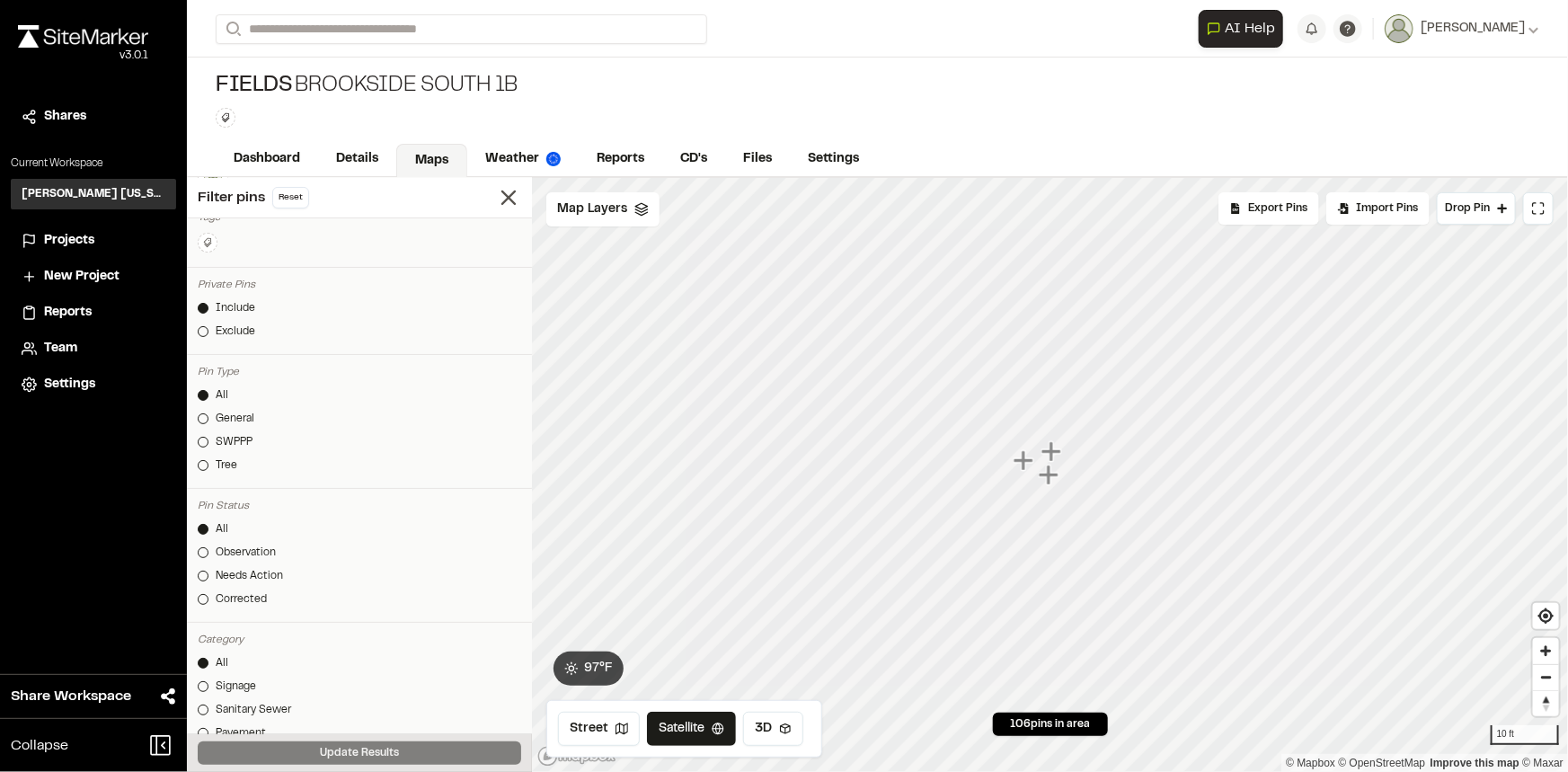
click at [1100, 123] on div "Fields Brookside South 1B Type Enter or comma to add tag." at bounding box center [877, 100] width 1381 height 84
